Goal: Information Seeking & Learning: Learn about a topic

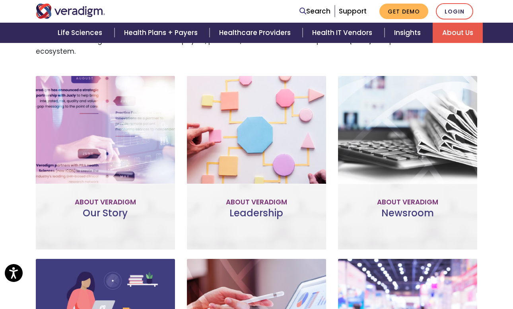
click at [100, 189] on link "Learn More" at bounding box center [105, 198] width 63 height 18
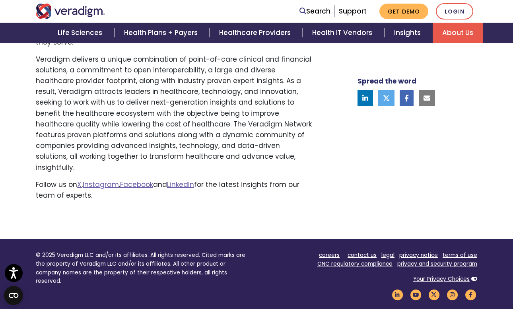
scroll to position [658, 0]
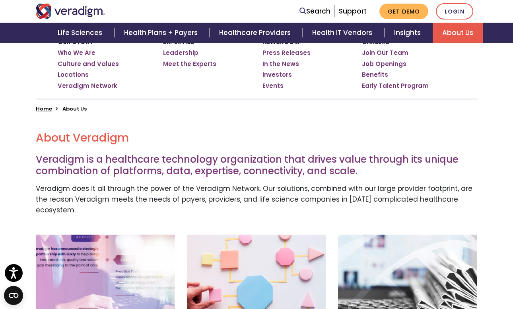
scroll to position [343, 0]
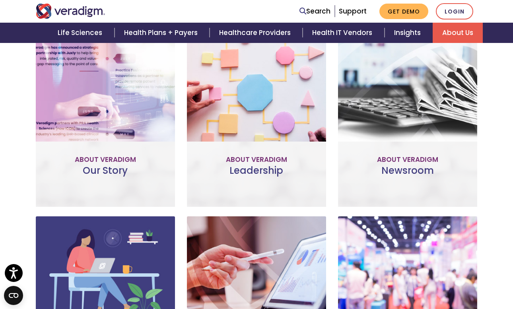
click at [101, 147] on link "Learn More" at bounding box center [105, 156] width 63 height 18
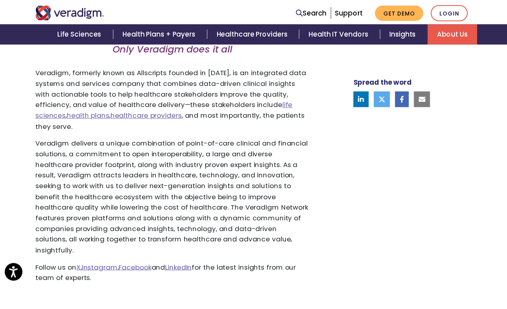
scroll to position [658, 0]
